Goal: Task Accomplishment & Management: Use online tool/utility

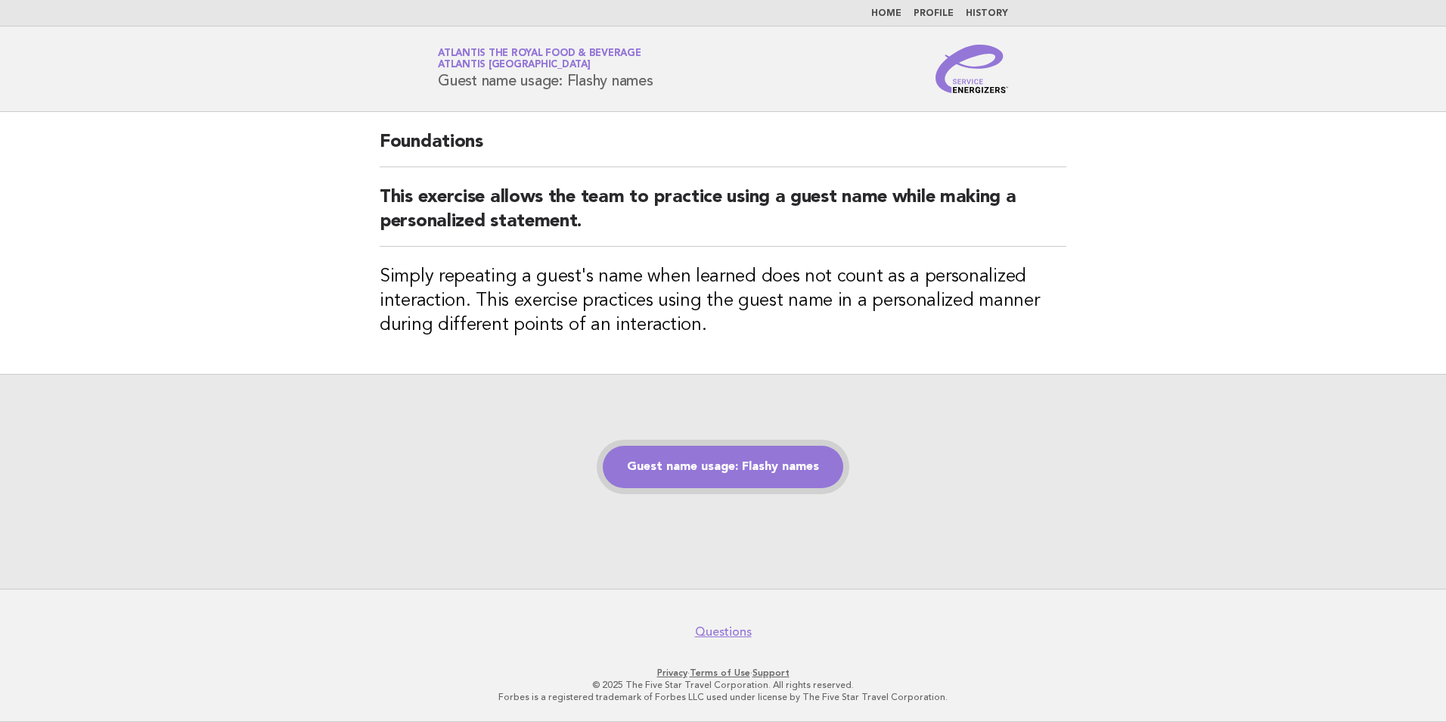
click at [790, 474] on link "Guest name usage: Flashy names" at bounding box center [723, 467] width 241 height 42
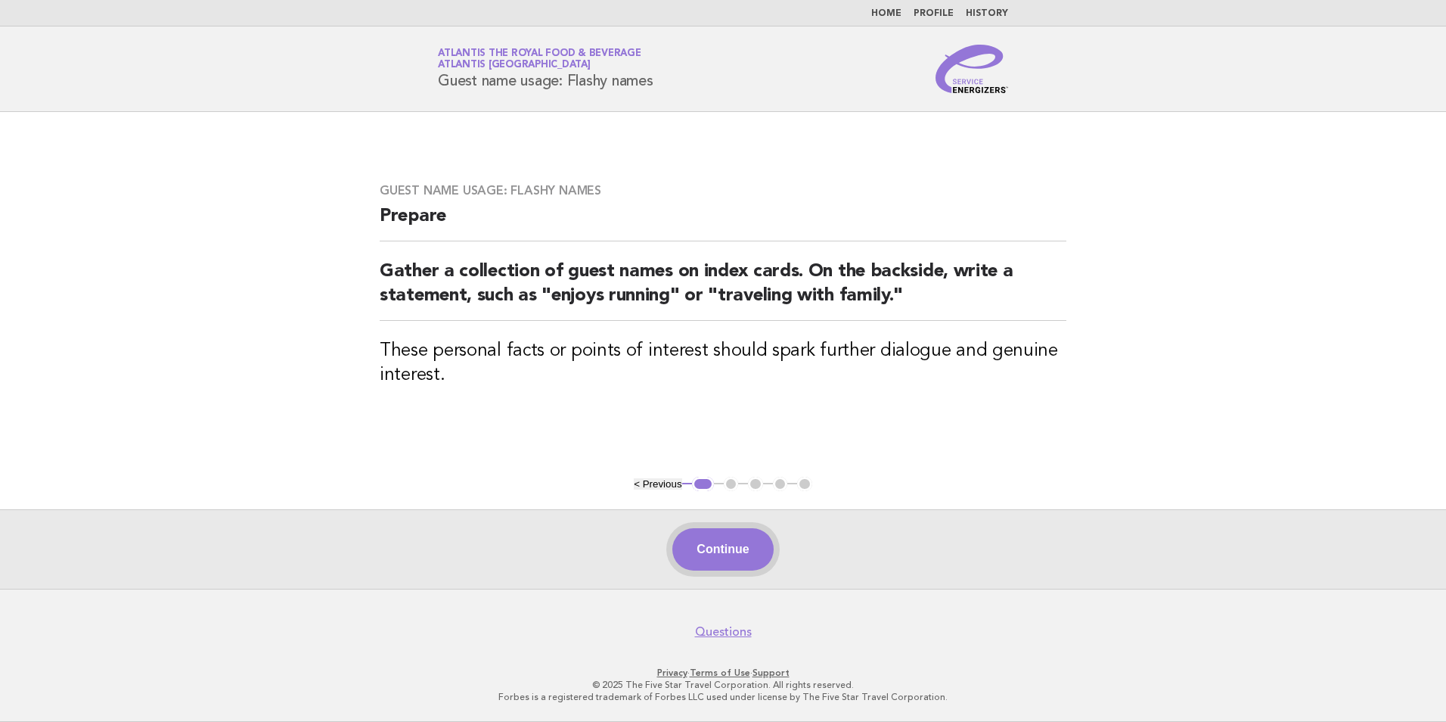
click at [752, 545] on button "Continue" at bounding box center [722, 549] width 101 height 42
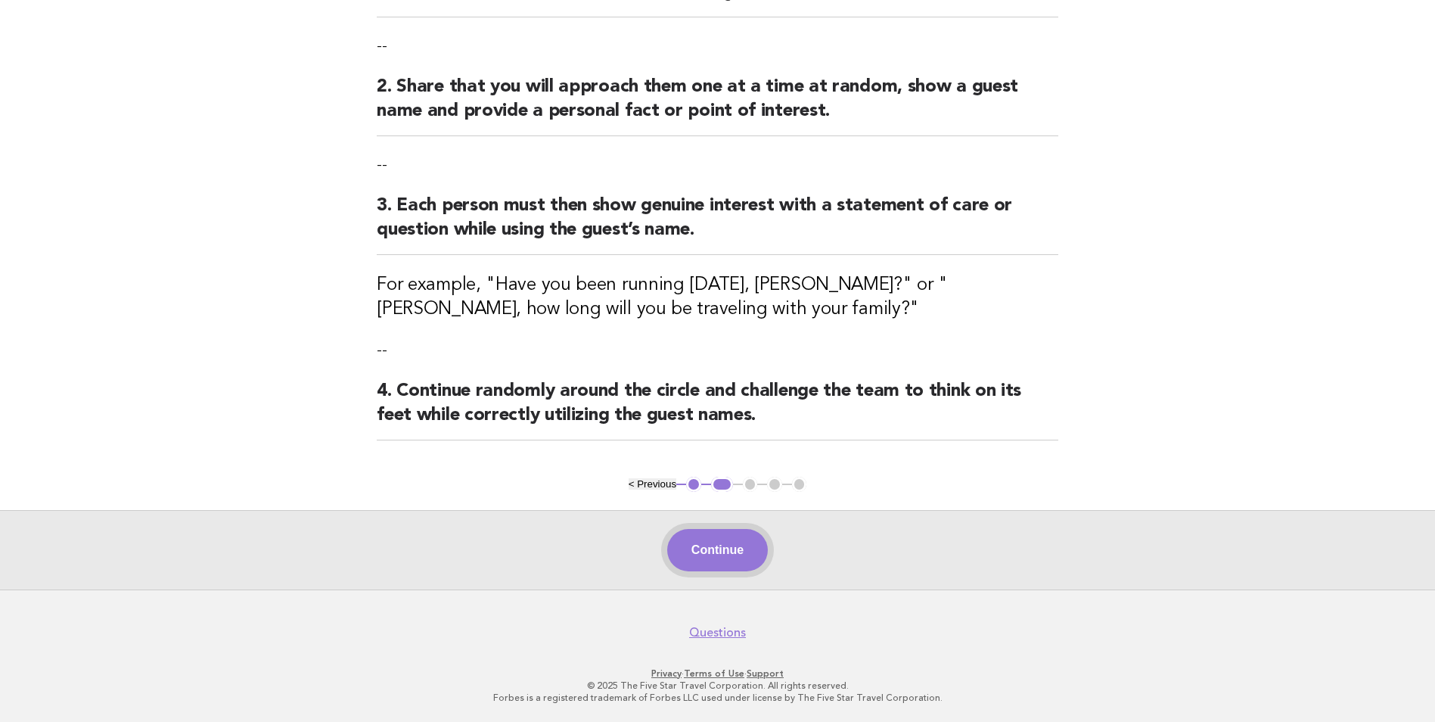
click at [746, 546] on button "Continue" at bounding box center [717, 550] width 101 height 42
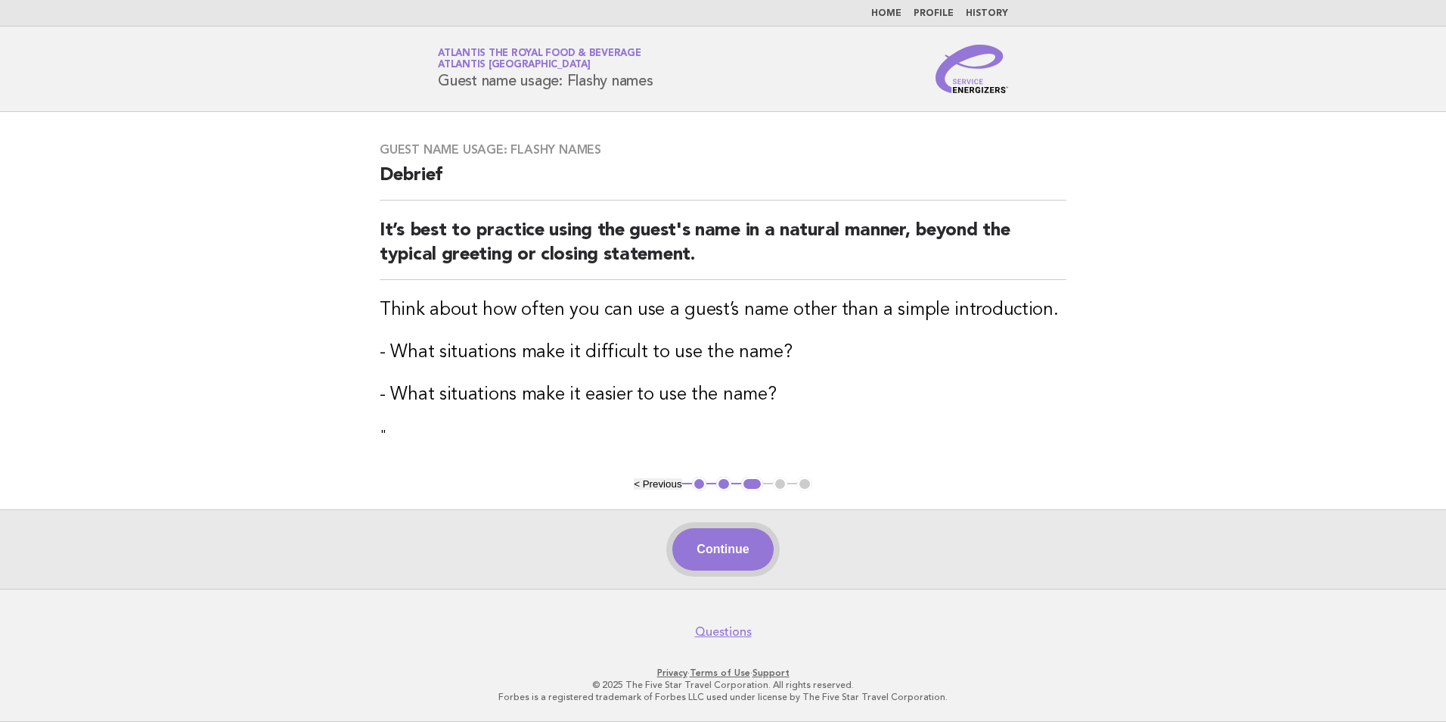
click at [741, 543] on button "Continue" at bounding box center [722, 549] width 101 height 42
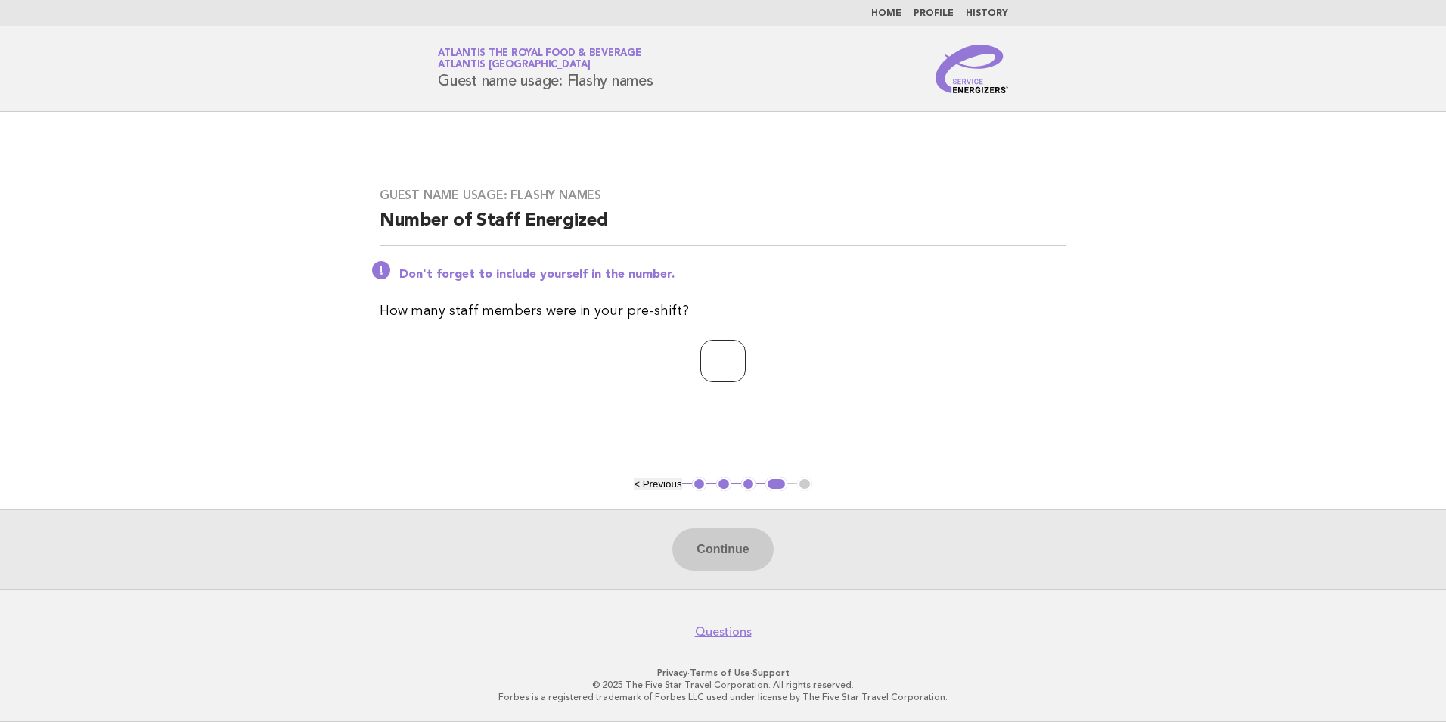
click at [709, 370] on input "number" at bounding box center [722, 361] width 45 height 42
type input "**"
click at [737, 546] on button "Continue" at bounding box center [722, 549] width 101 height 42
